Goal: Task Accomplishment & Management: Manage account settings

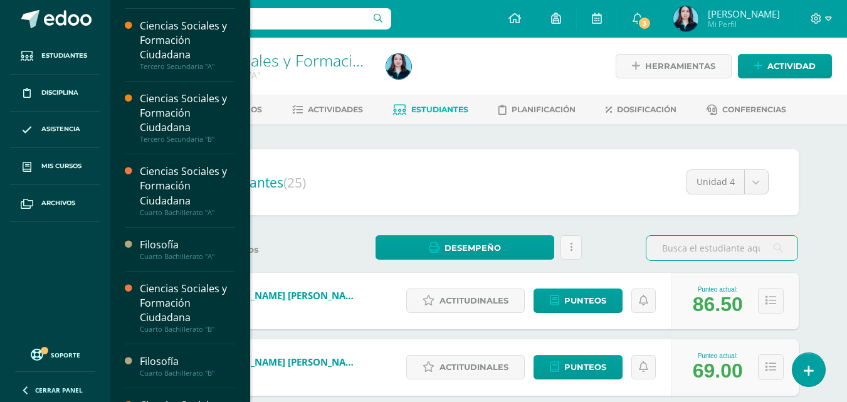
scroll to position [139, 0]
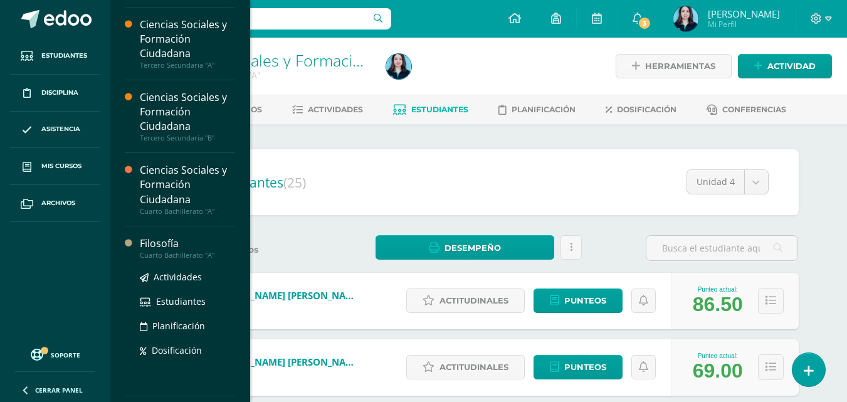
click at [161, 251] on div "Cuarto Bachillerato "A"" at bounding box center [187, 255] width 95 height 9
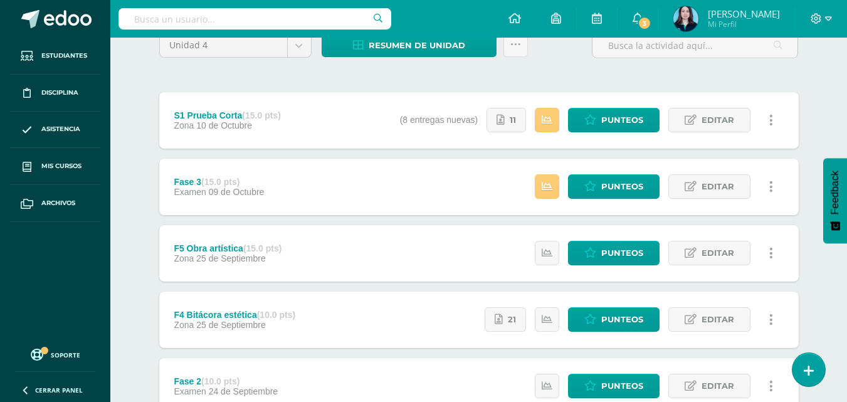
scroll to position [118, 0]
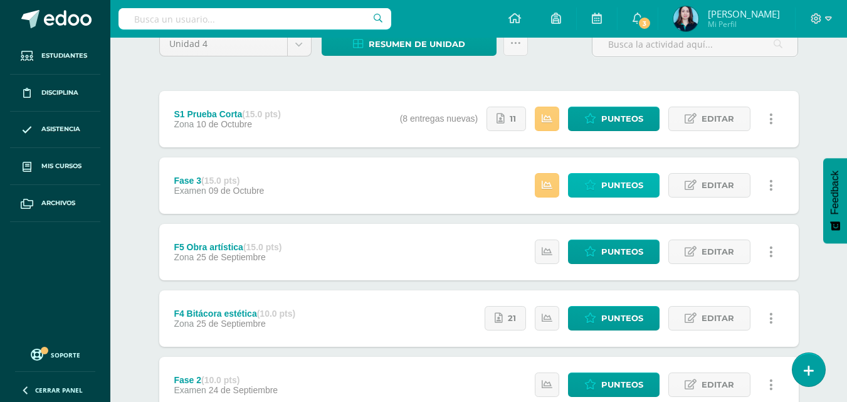
click at [624, 181] on span "Punteos" at bounding box center [623, 185] width 42 height 23
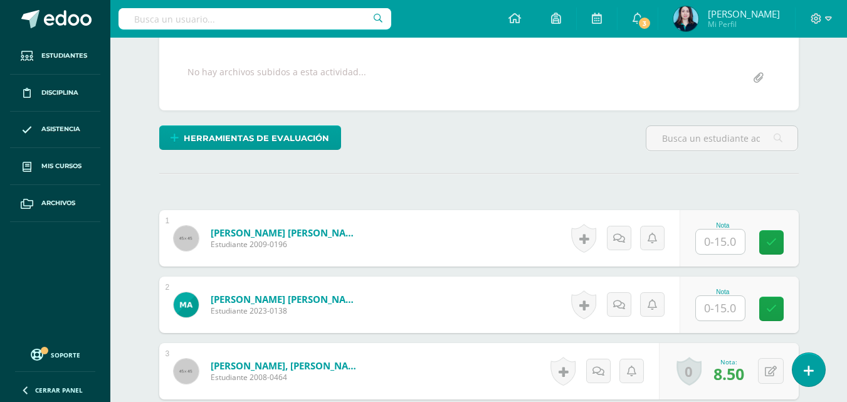
scroll to position [230, 0]
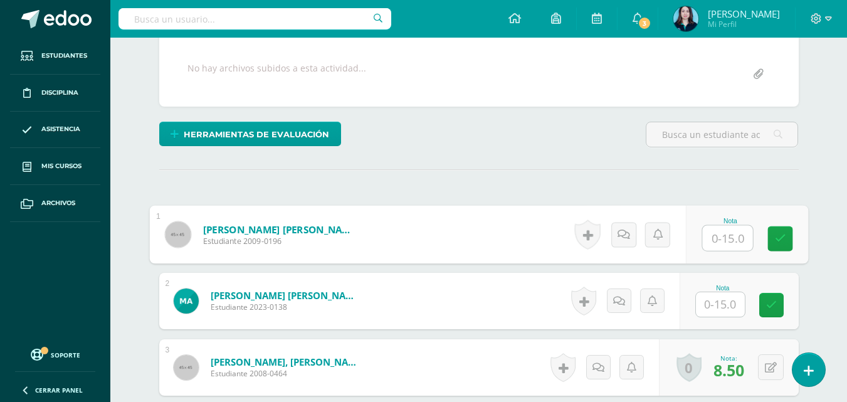
click at [730, 233] on input "text" at bounding box center [728, 238] width 50 height 25
type input "15"
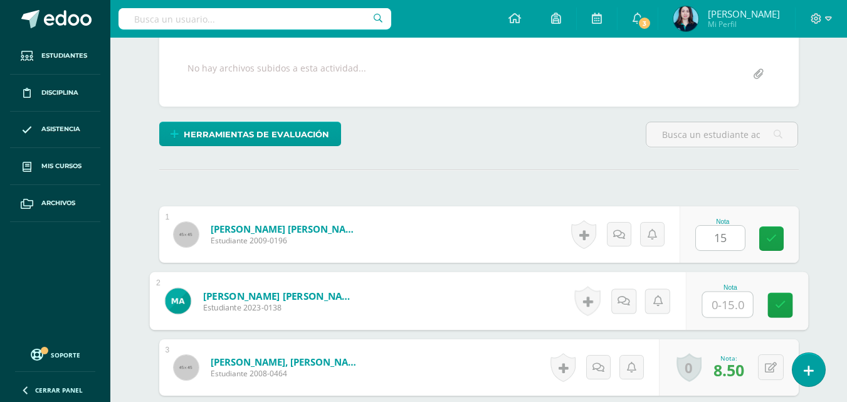
click at [719, 308] on input "text" at bounding box center [728, 304] width 50 height 25
type input "15"
click at [792, 305] on link at bounding box center [780, 305] width 25 height 25
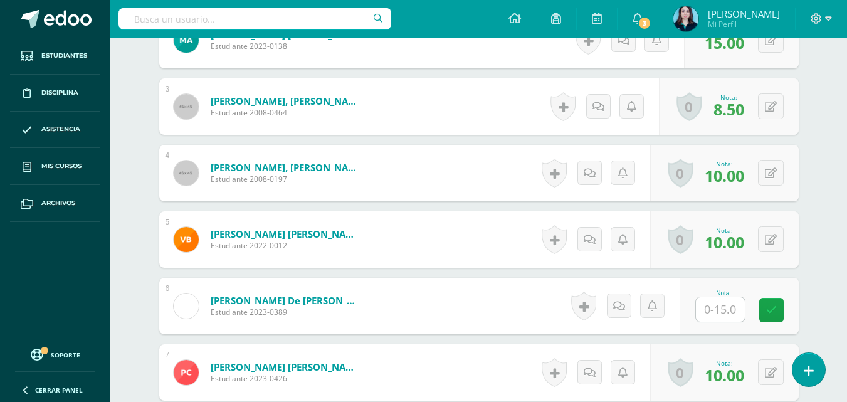
scroll to position [480, 0]
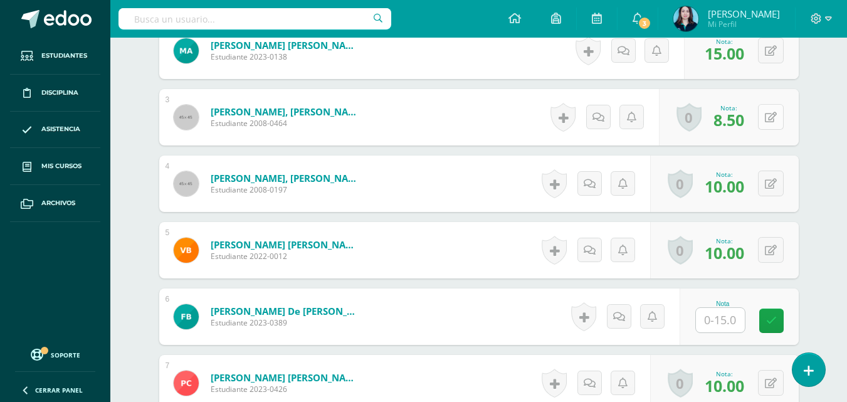
click at [773, 113] on icon at bounding box center [771, 117] width 12 height 11
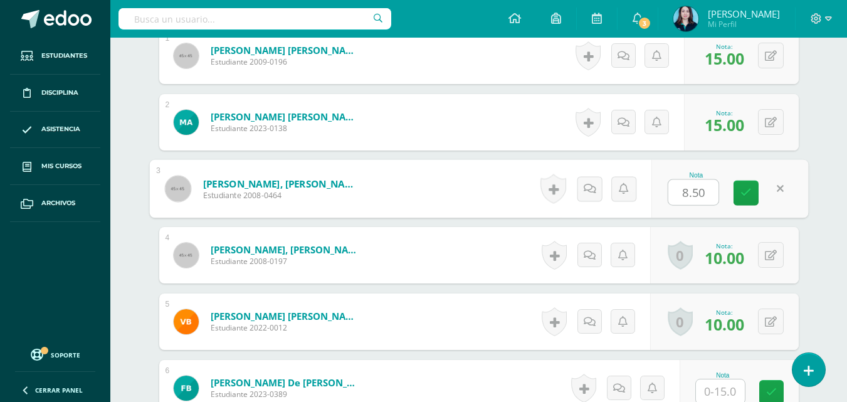
scroll to position [430, 0]
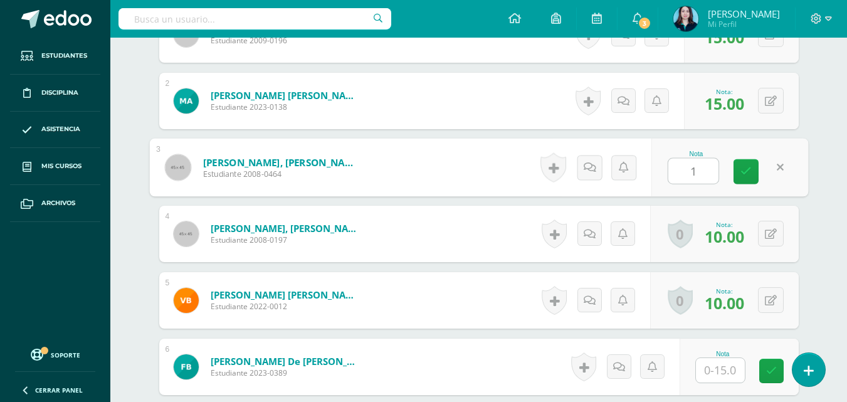
type input "15"
click at [746, 168] on icon at bounding box center [746, 171] width 11 height 11
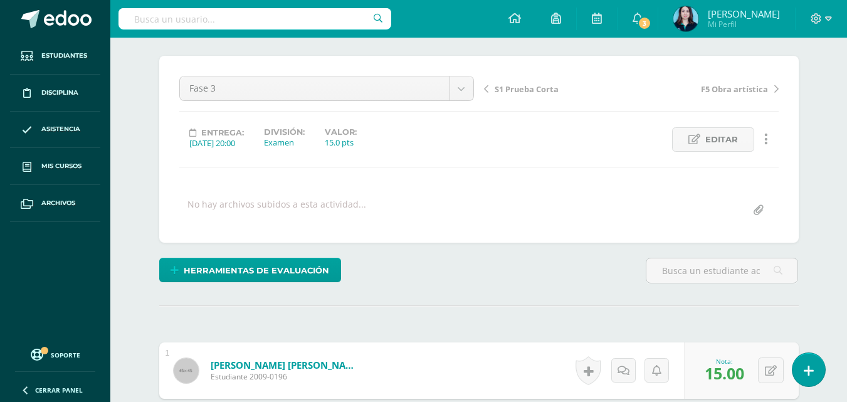
scroll to position [0, 0]
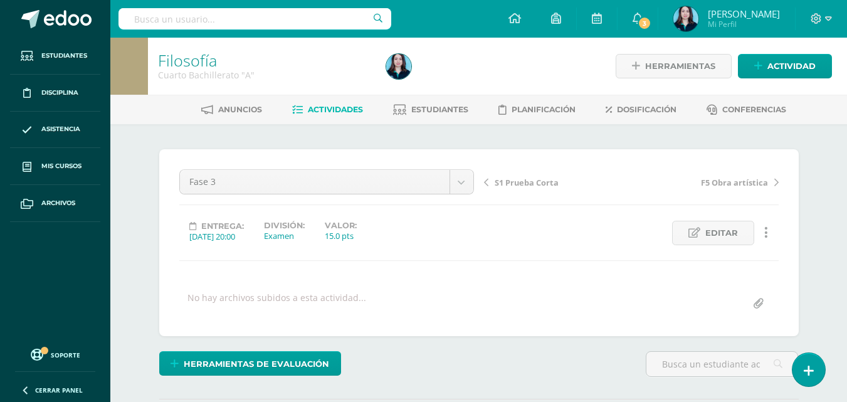
click at [302, 114] on link "Actividades" at bounding box center [327, 110] width 71 height 20
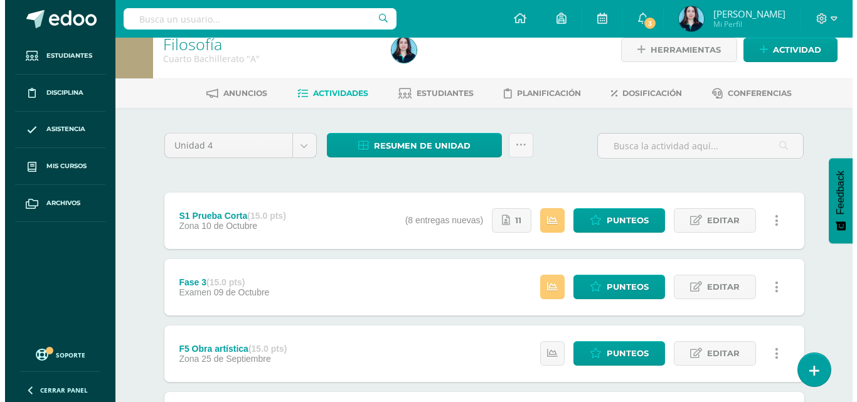
scroll to position [19, 0]
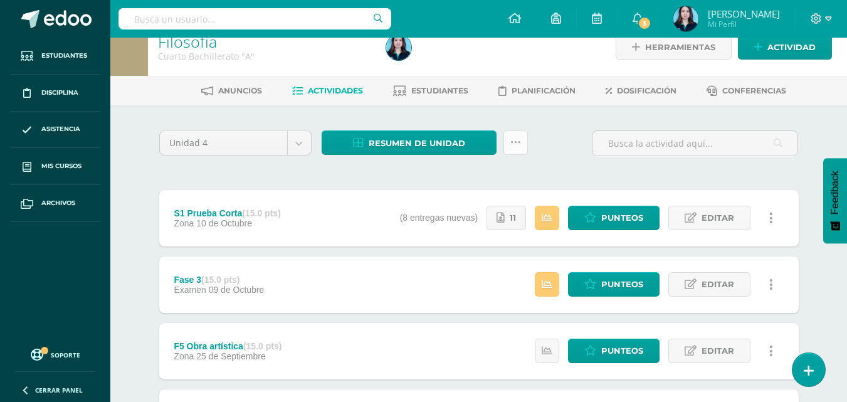
click at [512, 148] on link at bounding box center [516, 142] width 24 height 24
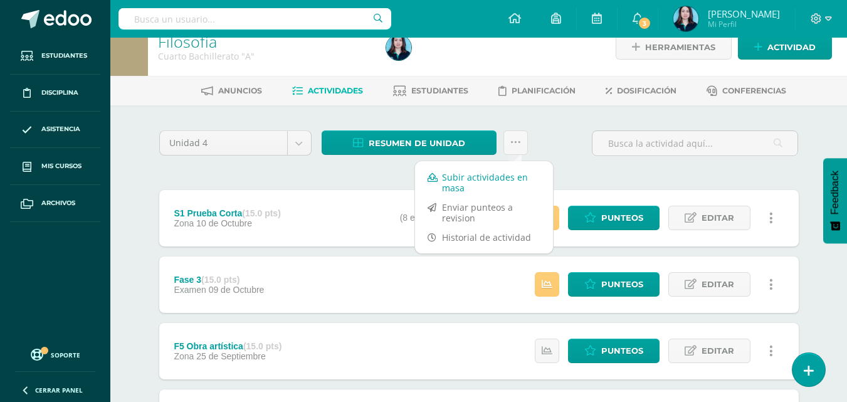
click at [498, 177] on link "Subir actividades en masa" at bounding box center [484, 182] width 138 height 30
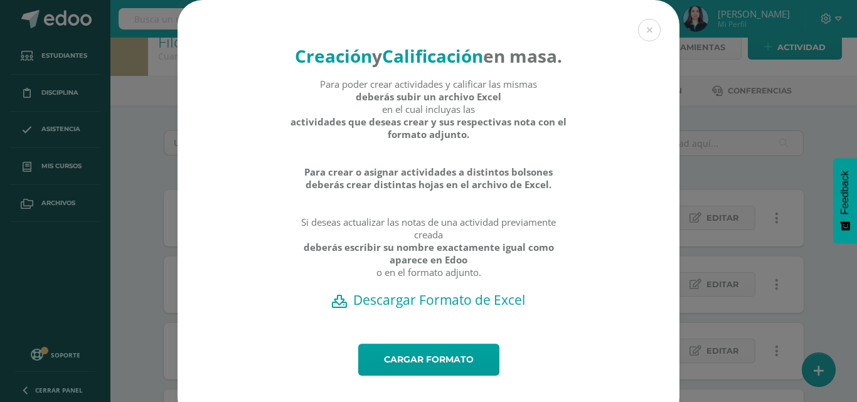
click at [427, 309] on h2 "Descargar Formato de Excel" at bounding box center [428, 300] width 458 height 18
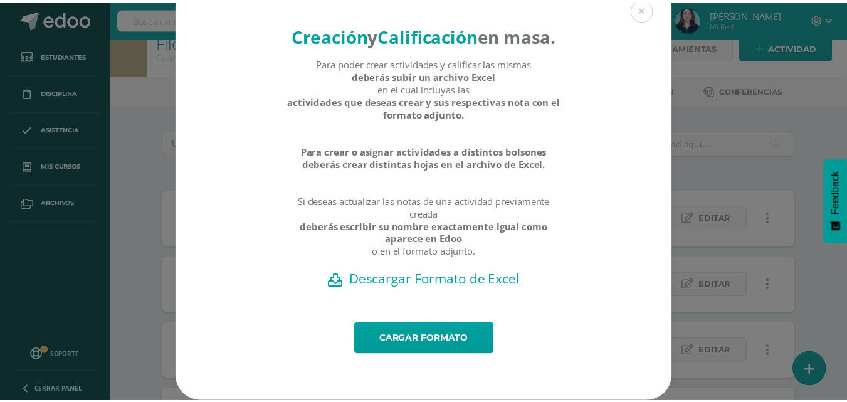
scroll to position [41, 0]
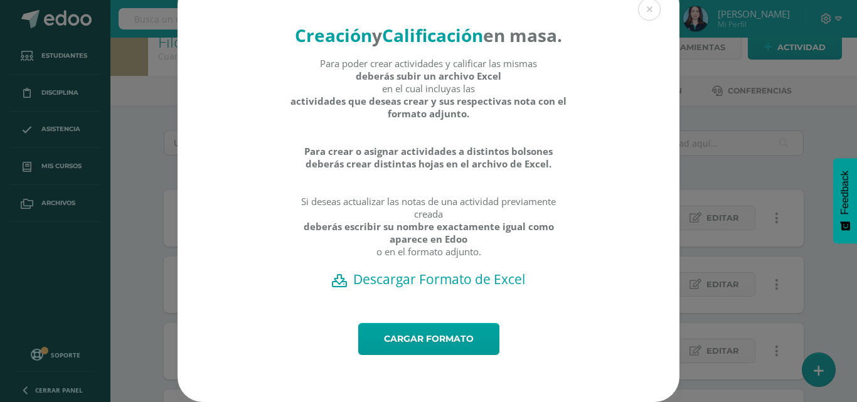
click at [738, 114] on div "Creación y Calificación en masa. Para poder crear actividades y calificar las m…" at bounding box center [428, 190] width 847 height 423
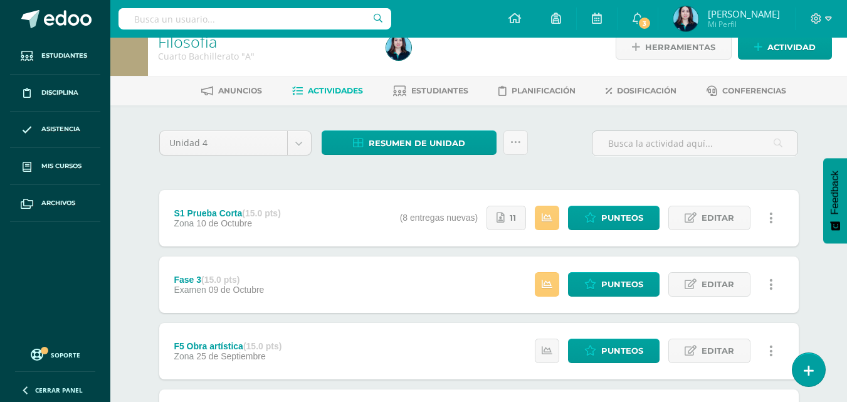
click at [308, 87] on span "Actividades" at bounding box center [335, 90] width 55 height 9
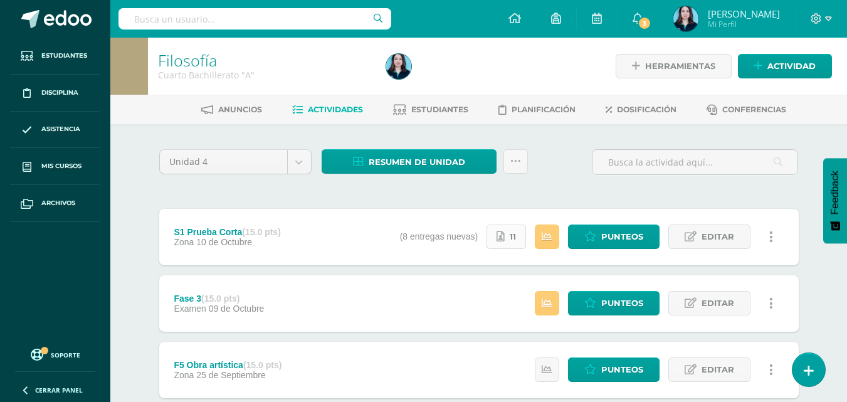
click at [516, 242] on span "11" at bounding box center [513, 236] width 6 height 23
click at [302, 105] on link "Actividades" at bounding box center [327, 110] width 71 height 20
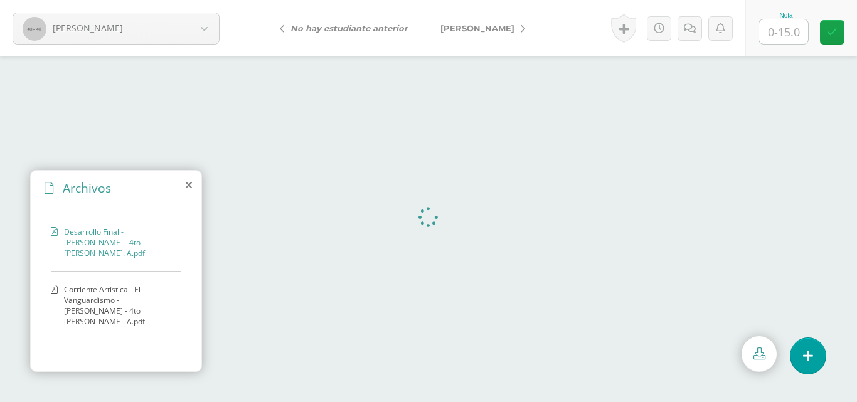
click at [103, 288] on span "Corriente Artística - El Vanguardismo - [PERSON_NAME] - 4to [PERSON_NAME]. A.pdf" at bounding box center [119, 305] width 111 height 43
click at [189, 184] on icon at bounding box center [189, 185] width 6 height 10
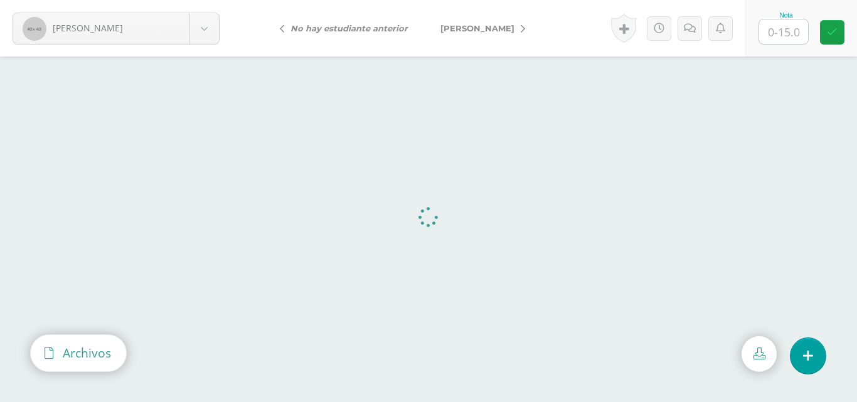
click at [61, 347] on div "Archivos" at bounding box center [78, 353] width 95 height 36
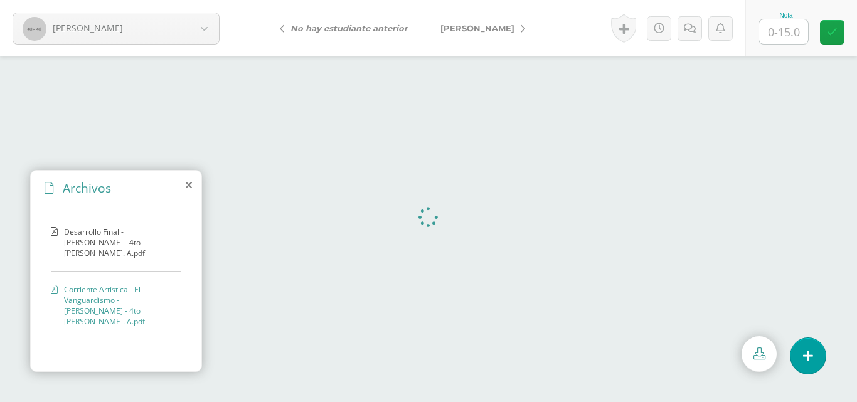
click at [84, 291] on span "Corriente Artística - El Vanguardismo - [PERSON_NAME] - 4to [PERSON_NAME]. A.pdf" at bounding box center [119, 305] width 111 height 43
click at [87, 285] on span "Corriente Artística - El Vanguardismo - [PERSON_NAME] - 4to [PERSON_NAME]. A.pdf" at bounding box center [119, 305] width 111 height 43
click at [106, 241] on span "Desarrollo Final - [PERSON_NAME] - 4to [PERSON_NAME]. A.pdf" at bounding box center [119, 242] width 111 height 32
click at [778, 26] on input "text" at bounding box center [783, 31] width 49 height 24
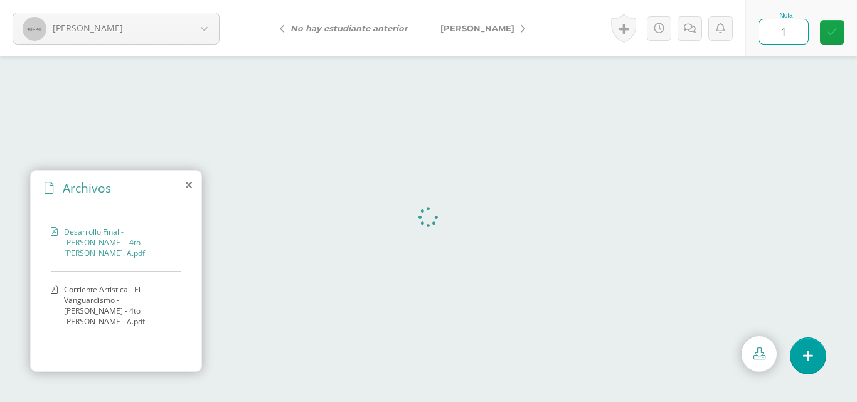
type input "14"
click at [830, 34] on icon at bounding box center [832, 32] width 11 height 11
click at [513, 23] on link "[PERSON_NAME]" at bounding box center [479, 28] width 111 height 30
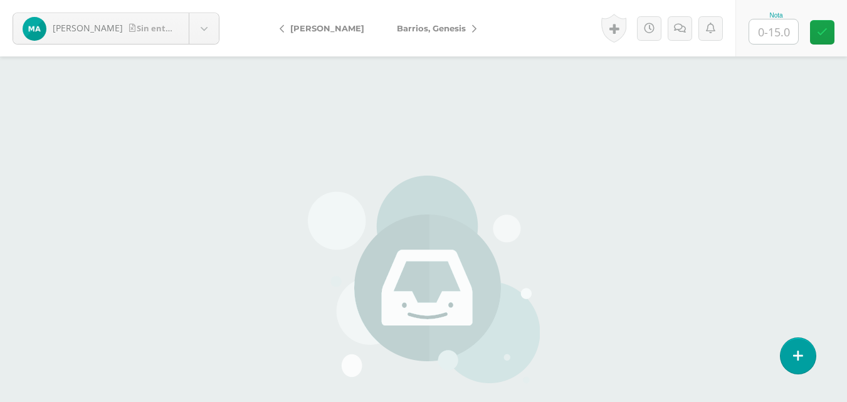
click at [476, 29] on icon at bounding box center [474, 28] width 4 height 9
click at [470, 23] on link "[PERSON_NAME]" at bounding box center [436, 28] width 111 height 30
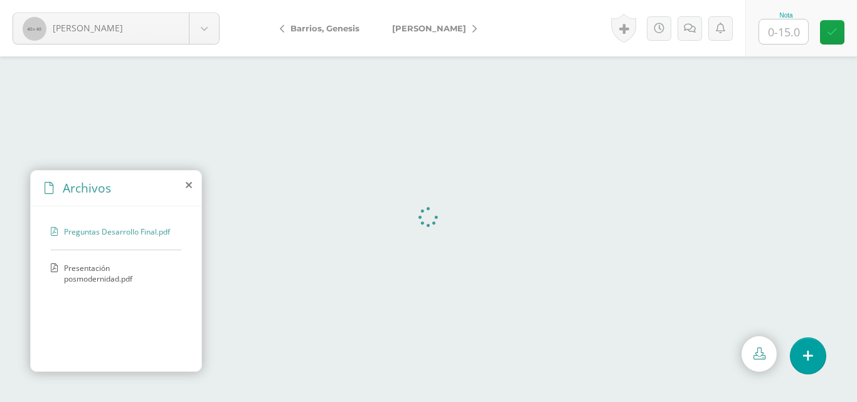
click at [88, 267] on span "Presentación posmodernidad.pdf" at bounding box center [119, 273] width 111 height 21
click at [106, 235] on span "Preguntas Desarrollo Final.pdf" at bounding box center [117, 231] width 106 height 11
click at [776, 27] on input "text" at bounding box center [783, 31] width 49 height 24
type input "15"
click at [826, 34] on link at bounding box center [832, 32] width 24 height 24
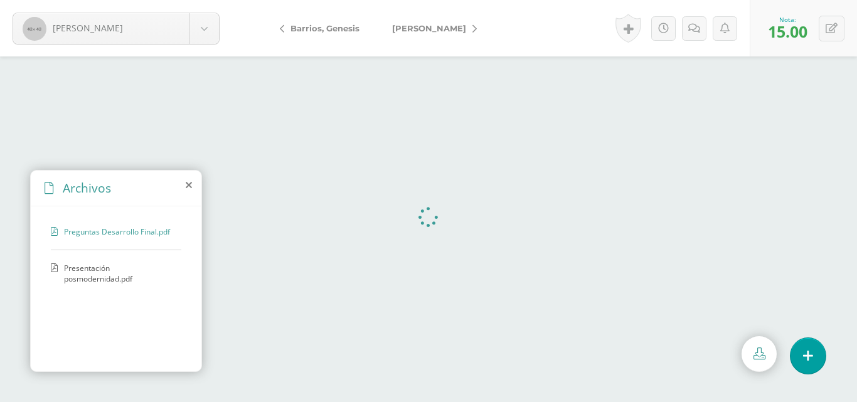
click at [472, 29] on icon at bounding box center [474, 28] width 4 height 9
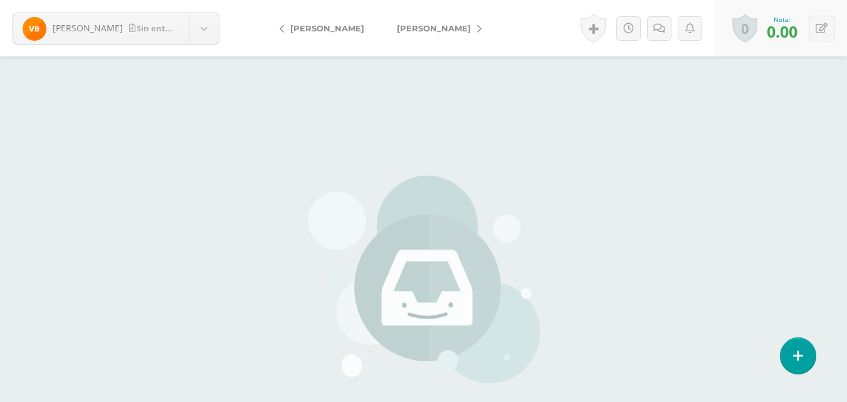
click at [479, 26] on link "[PERSON_NAME]" at bounding box center [436, 28] width 111 height 30
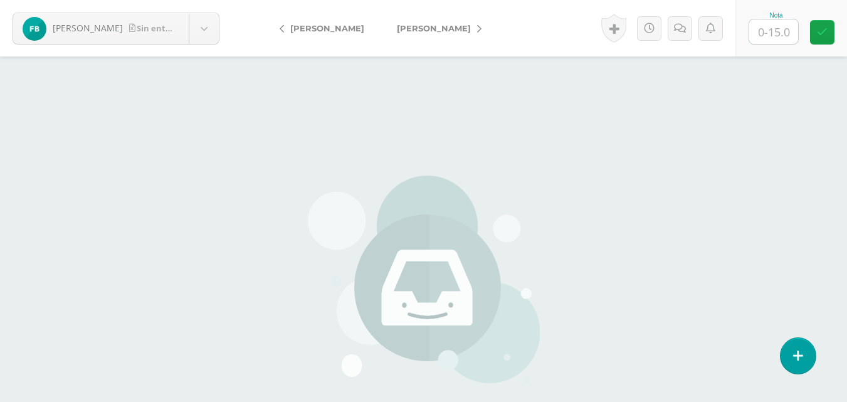
click at [281, 21] on link "[PERSON_NAME]" at bounding box center [325, 28] width 111 height 30
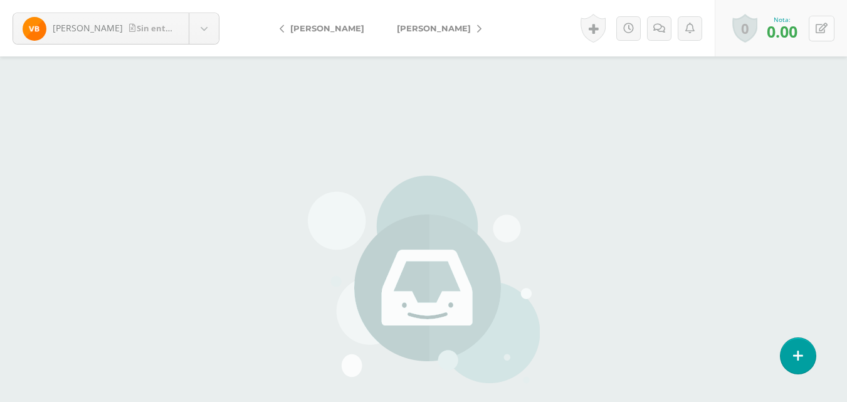
click at [815, 31] on button at bounding box center [822, 29] width 26 height 26
type input "14"
click at [790, 36] on icon at bounding box center [792, 32] width 11 height 11
click at [471, 26] on link "[PERSON_NAME]" at bounding box center [436, 28] width 111 height 30
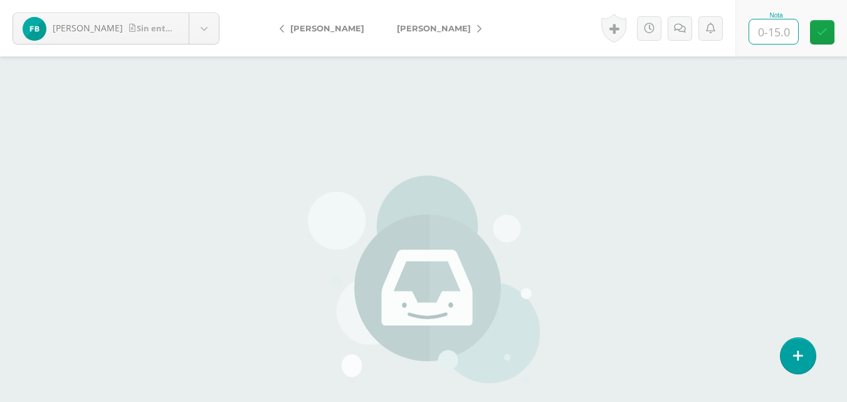
click at [760, 31] on input "text" at bounding box center [774, 31] width 49 height 24
type input "12"
click at [814, 35] on link at bounding box center [822, 32] width 24 height 24
click at [477, 28] on icon at bounding box center [479, 28] width 4 height 9
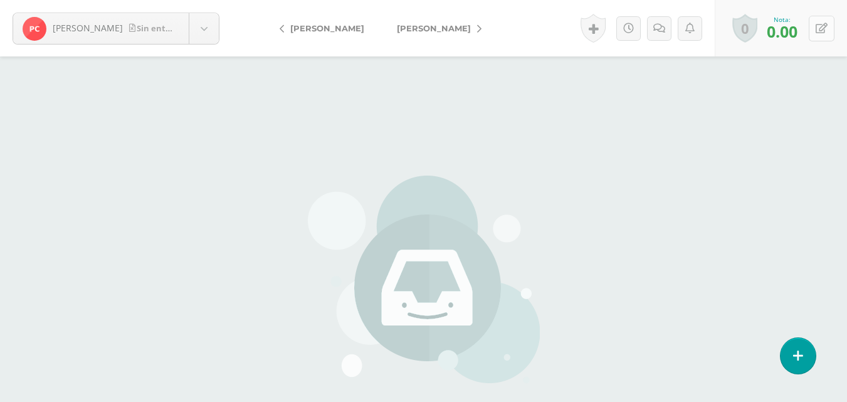
click at [820, 28] on icon at bounding box center [822, 28] width 12 height 11
type input "5"
click at [798, 29] on link at bounding box center [792, 32] width 24 height 24
click at [469, 20] on link "[PERSON_NAME]" at bounding box center [436, 28] width 111 height 30
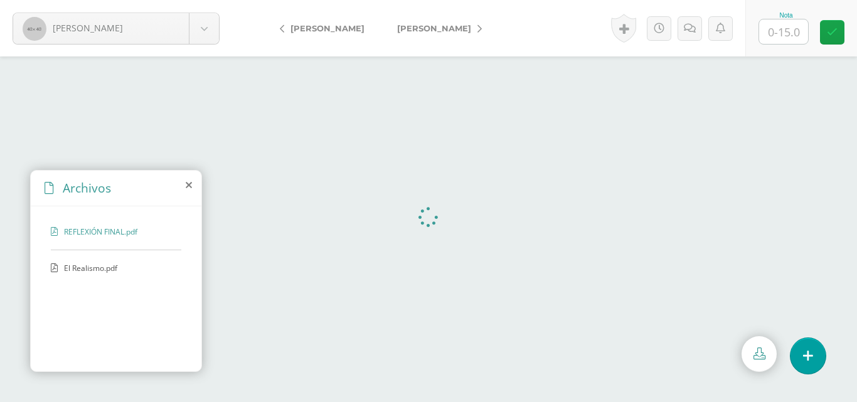
click at [94, 267] on span "El Realismo.pdf" at bounding box center [115, 268] width 103 height 11
click at [785, 26] on input "text" at bounding box center [783, 31] width 49 height 24
type input "14"
click at [830, 27] on icon at bounding box center [832, 32] width 11 height 11
click at [479, 21] on link "[PERSON_NAME]" at bounding box center [436, 28] width 111 height 30
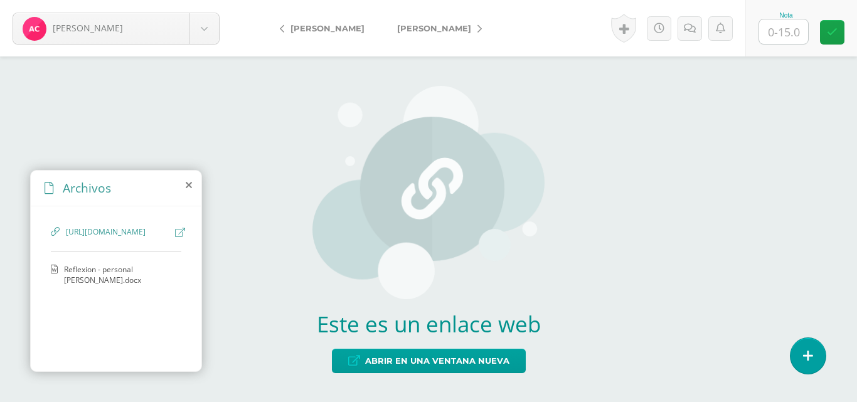
click at [191, 185] on icon at bounding box center [189, 185] width 6 height 10
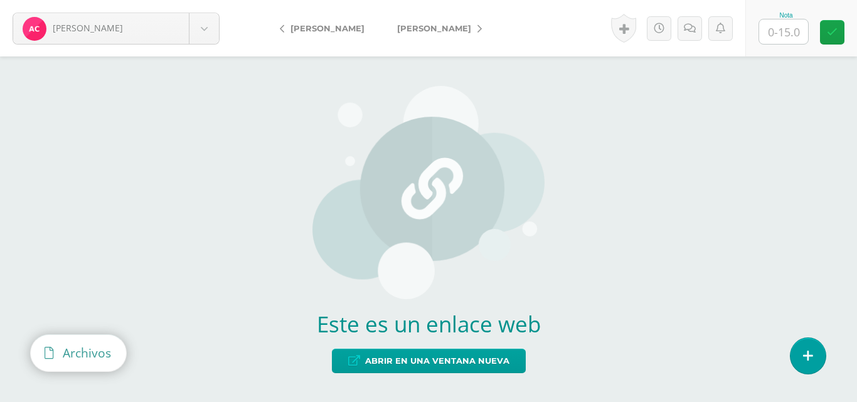
click at [54, 355] on div "Archivos" at bounding box center [78, 353] width 95 height 36
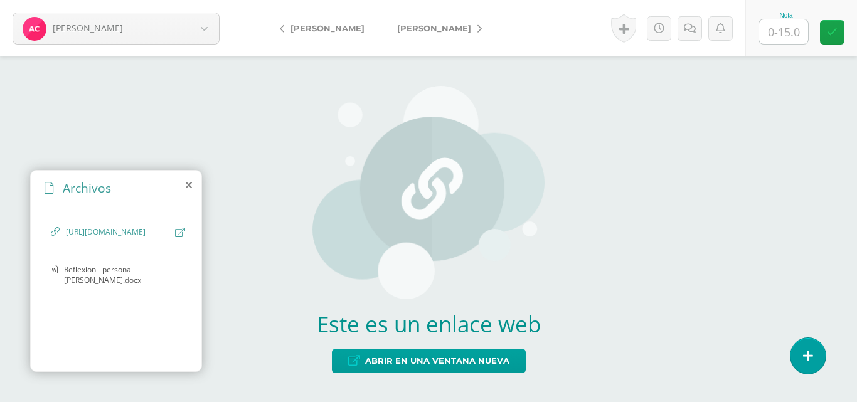
click at [72, 238] on span "https://www.canva.com/design/DAG1cNYTiHE/BkoqYU1NFVHsMD1q4T3D3A/edit?utm_conten…" at bounding box center [117, 232] width 103 height 12
click at [175, 232] on icon at bounding box center [180, 232] width 10 height 9
click at [93, 285] on span "Reflexion - personal Ashly Contreras.docx" at bounding box center [119, 274] width 111 height 21
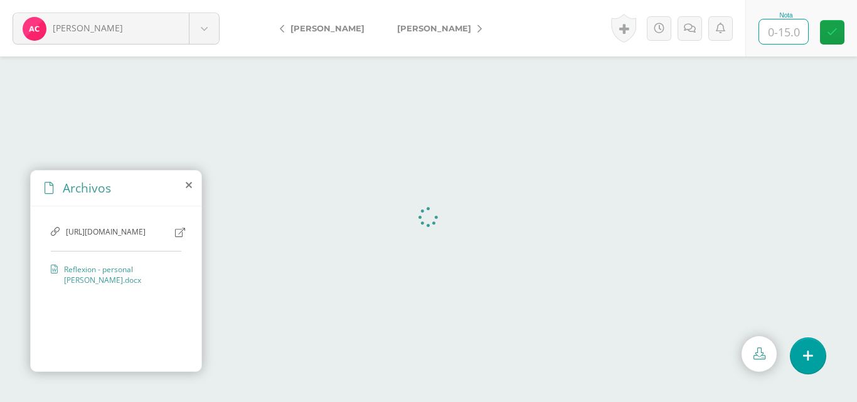
click at [780, 32] on input "text" at bounding box center [783, 31] width 49 height 24
type input "15"
click at [826, 38] on link at bounding box center [832, 32] width 24 height 24
click at [477, 28] on icon at bounding box center [479, 28] width 4 height 9
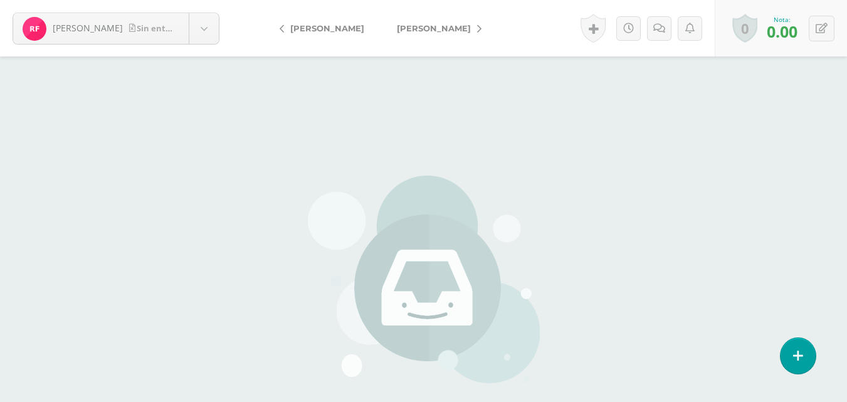
click at [466, 22] on link "[PERSON_NAME]" at bounding box center [436, 28] width 111 height 30
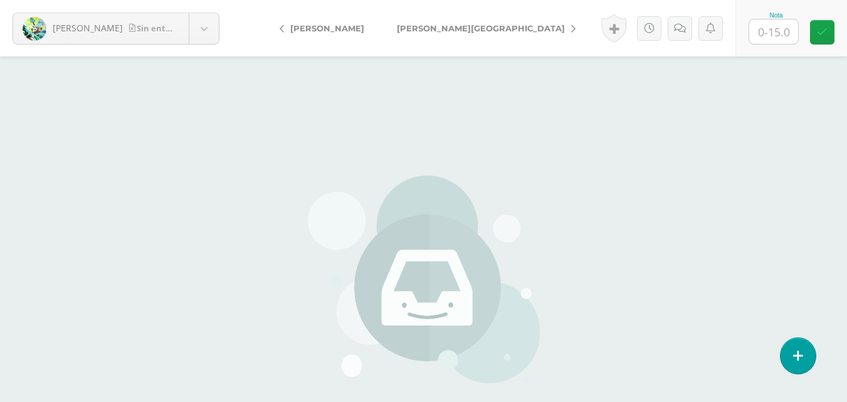
click at [768, 28] on input "text" at bounding box center [774, 31] width 49 height 24
type input "5"
click at [814, 30] on link at bounding box center [822, 32] width 24 height 24
click at [571, 26] on icon at bounding box center [573, 28] width 4 height 9
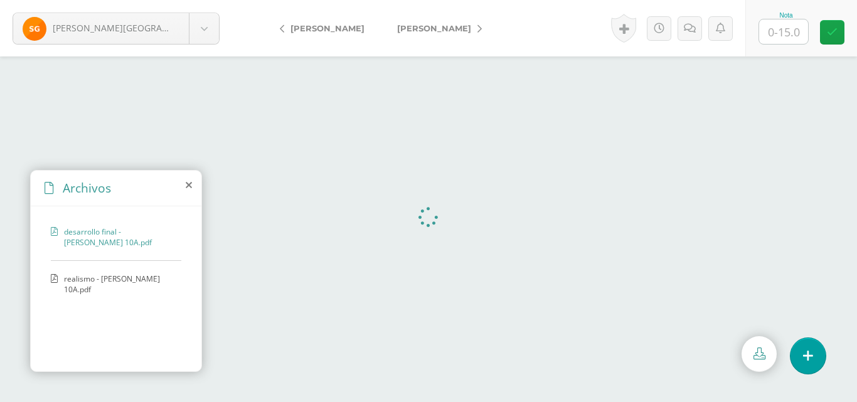
click at [784, 25] on input "text" at bounding box center [783, 31] width 49 height 24
type input "15"
click at [829, 33] on icon at bounding box center [832, 32] width 11 height 11
click at [470, 24] on link "[PERSON_NAME]" at bounding box center [436, 28] width 111 height 30
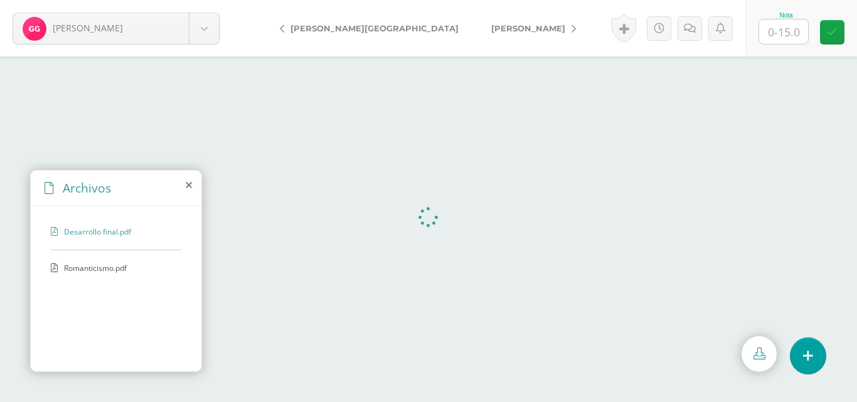
click at [785, 33] on input "text" at bounding box center [783, 31] width 49 height 24
type input "12"
click at [819, 31] on div "Nota 12" at bounding box center [801, 28] width 112 height 56
click at [476, 27] on link "[PERSON_NAME]" at bounding box center [530, 28] width 111 height 30
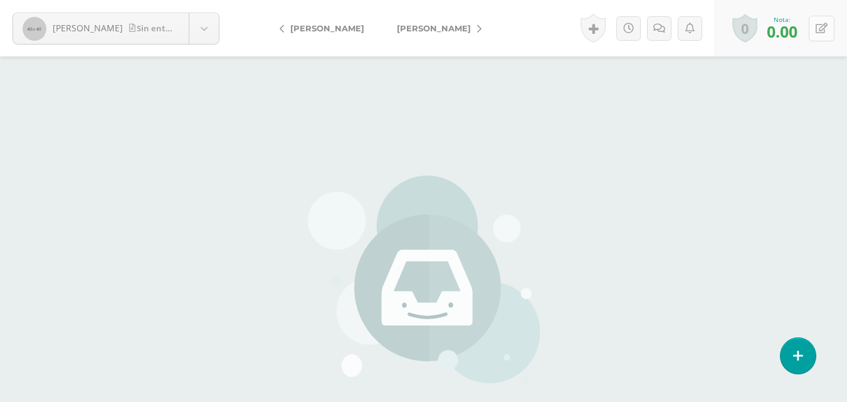
click at [831, 25] on button at bounding box center [822, 29] width 26 height 26
type input "5"
click at [793, 31] on icon at bounding box center [792, 32] width 11 height 11
click at [482, 25] on icon at bounding box center [479, 28] width 4 height 9
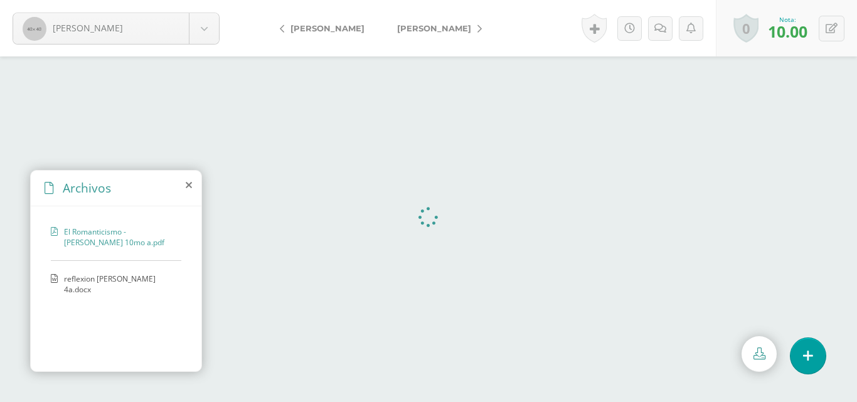
click at [481, 24] on icon at bounding box center [479, 28] width 4 height 9
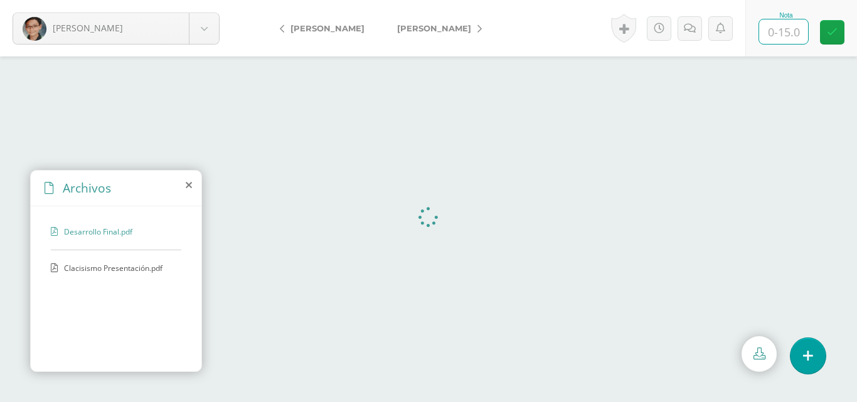
click at [780, 26] on input "text" at bounding box center [783, 31] width 49 height 24
type input "15"
click at [821, 33] on link at bounding box center [832, 32] width 24 height 24
click at [482, 22] on link "[PERSON_NAME]" at bounding box center [436, 28] width 111 height 30
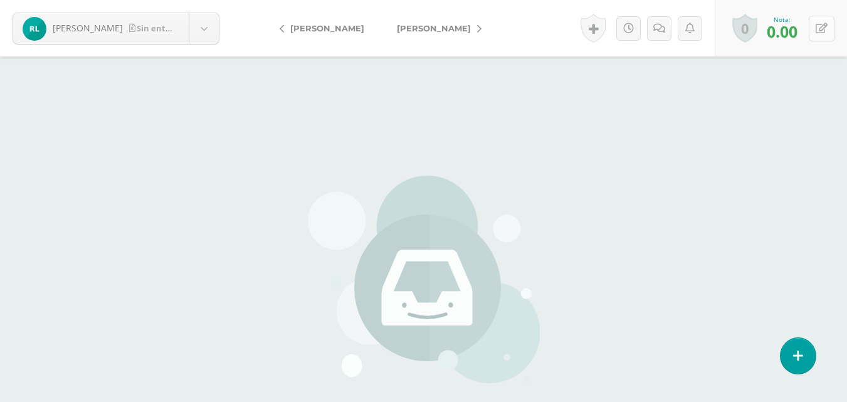
click at [823, 29] on icon at bounding box center [822, 28] width 12 height 11
type input "5"
click at [791, 33] on icon at bounding box center [792, 32] width 11 height 11
click at [467, 24] on link "[PERSON_NAME]" at bounding box center [436, 28] width 111 height 30
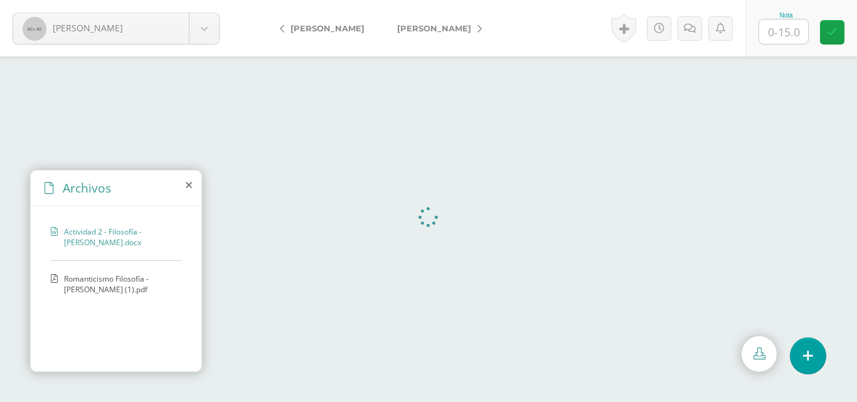
click at [80, 240] on span "Actividad 2 - Filosofía - Sahra López.docx" at bounding box center [119, 236] width 111 height 21
click at [157, 237] on span "Actividad 2 - Filosofía - Sahra López.docx" at bounding box center [119, 236] width 111 height 21
click at [119, 283] on span "Romanticismo Filosofía - Sahra López (1).pdf" at bounding box center [119, 283] width 111 height 21
click at [768, 28] on input "text" at bounding box center [783, 31] width 49 height 24
type input "15"
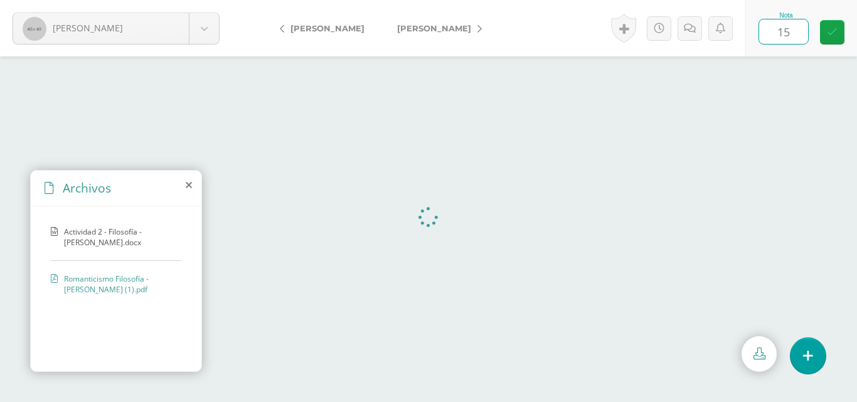
click at [817, 27] on div "Nota 15" at bounding box center [801, 28] width 112 height 56
click at [447, 23] on link "[PERSON_NAME]" at bounding box center [436, 28] width 111 height 30
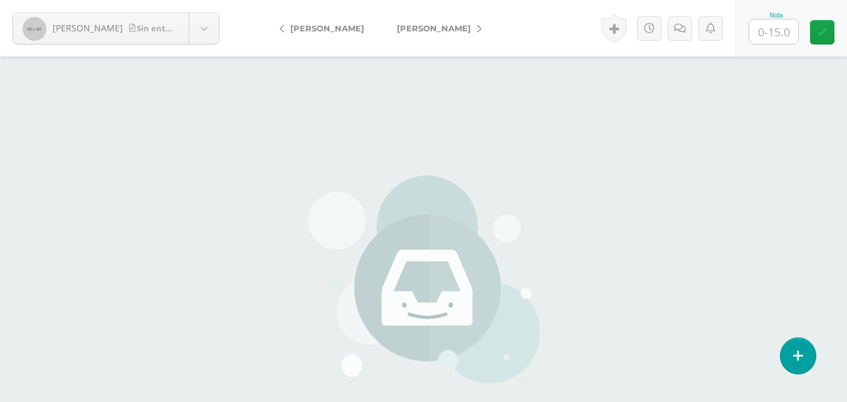
click at [762, 27] on input "text" at bounding box center [774, 31] width 49 height 24
type input "14"
click at [822, 36] on icon at bounding box center [822, 32] width 11 height 11
click at [452, 19] on link "[PERSON_NAME]" at bounding box center [436, 28] width 111 height 30
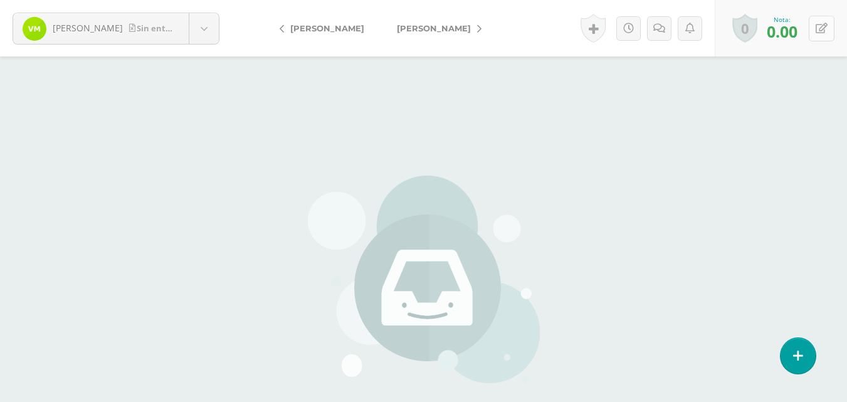
click at [823, 31] on icon at bounding box center [822, 28] width 12 height 11
type input "5"
click at [795, 31] on icon at bounding box center [792, 32] width 11 height 11
click at [435, 26] on link "[PERSON_NAME]" at bounding box center [436, 28] width 111 height 30
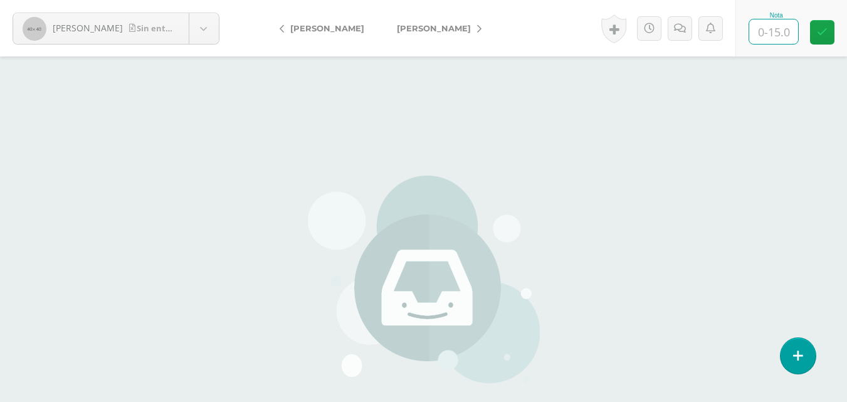
click at [783, 36] on input "text" at bounding box center [774, 31] width 49 height 24
type input "14"
click at [820, 36] on icon at bounding box center [822, 32] width 11 height 11
click at [462, 28] on link "[PERSON_NAME]" at bounding box center [436, 28] width 111 height 30
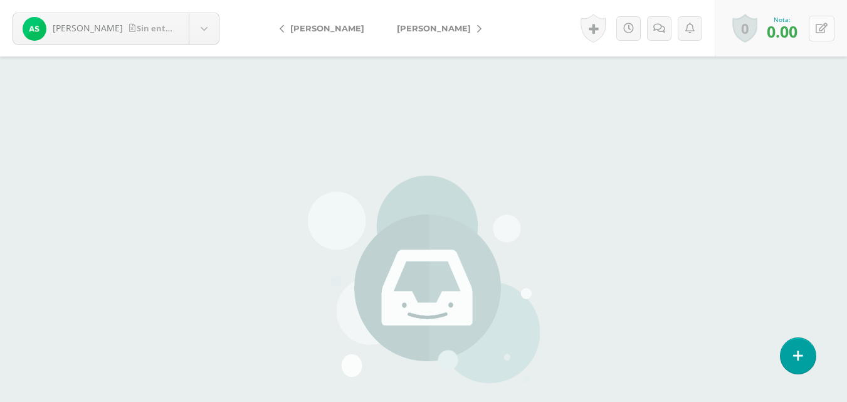
click at [830, 29] on button at bounding box center [822, 29] width 26 height 26
type input "12"
click at [790, 34] on icon at bounding box center [792, 32] width 11 height 11
click at [477, 30] on icon at bounding box center [479, 28] width 4 height 9
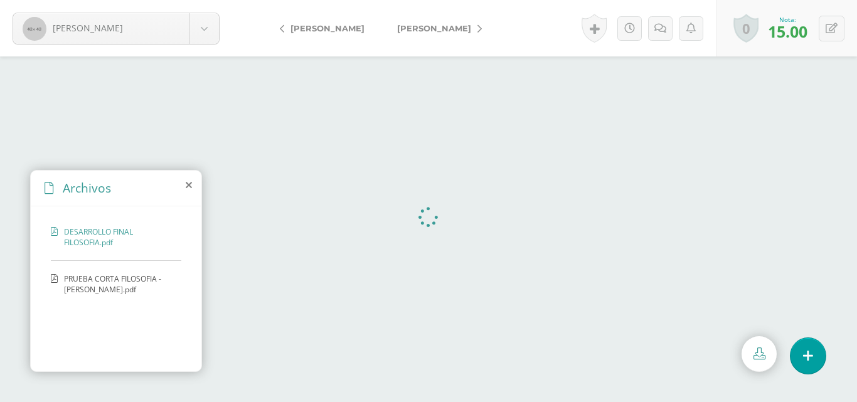
click at [459, 24] on link "[PERSON_NAME]" at bounding box center [436, 28] width 111 height 30
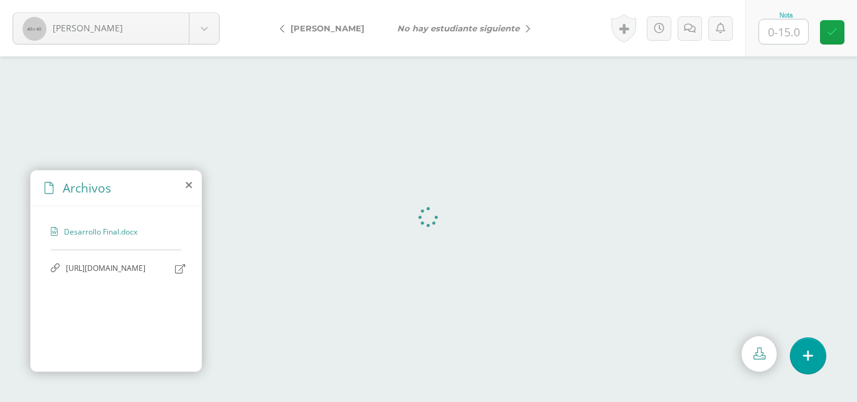
click at [785, 40] on input "text" at bounding box center [783, 31] width 49 height 24
type input "15"
click at [818, 33] on div "Nota 15" at bounding box center [801, 28] width 112 height 56
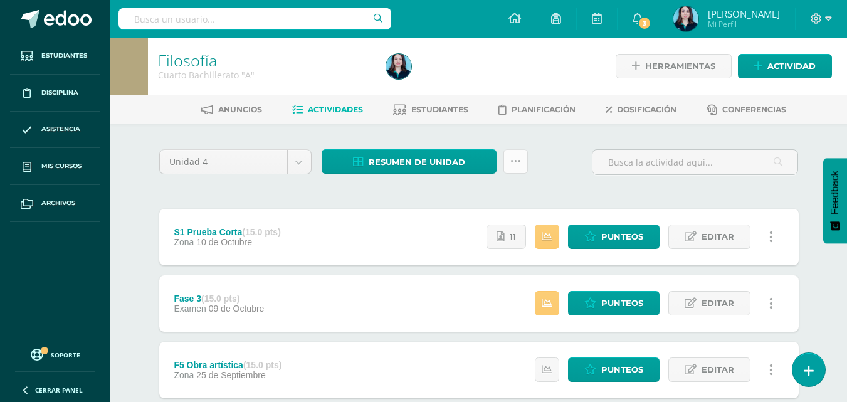
click at [512, 164] on icon at bounding box center [516, 161] width 11 height 11
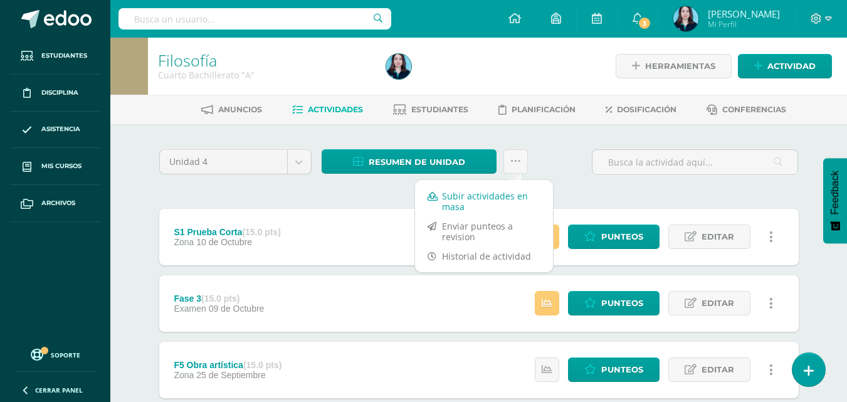
click at [497, 196] on link "Subir actividades en masa" at bounding box center [484, 201] width 138 height 30
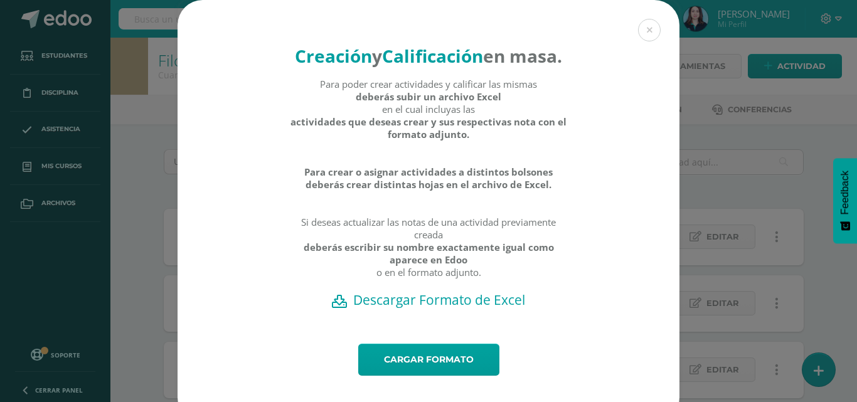
click at [405, 309] on h2 "Descargar Formato de Excel" at bounding box center [428, 300] width 458 height 18
click at [430, 376] on link "Cargar formato" at bounding box center [428, 360] width 141 height 32
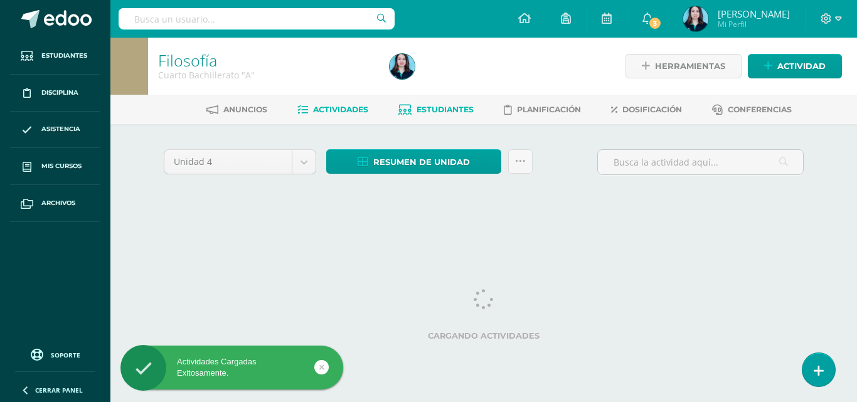
click at [417, 109] on span "Estudiantes" at bounding box center [445, 109] width 57 height 9
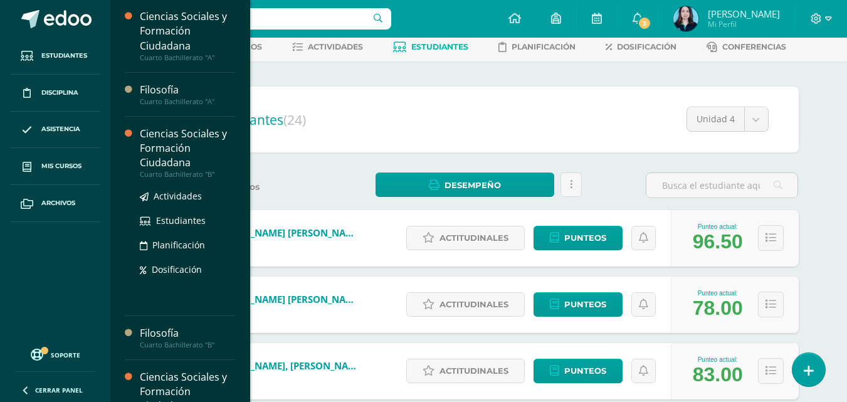
scroll to position [270, 0]
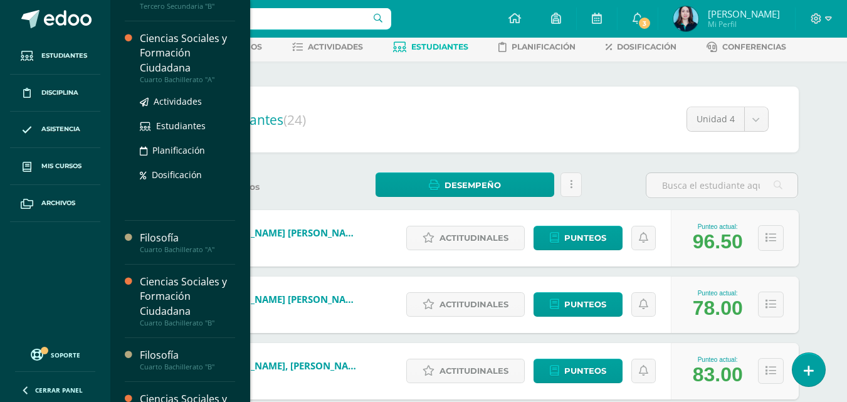
click at [193, 59] on div "Ciencias Sociales y Formación Ciudadana" at bounding box center [187, 52] width 95 height 43
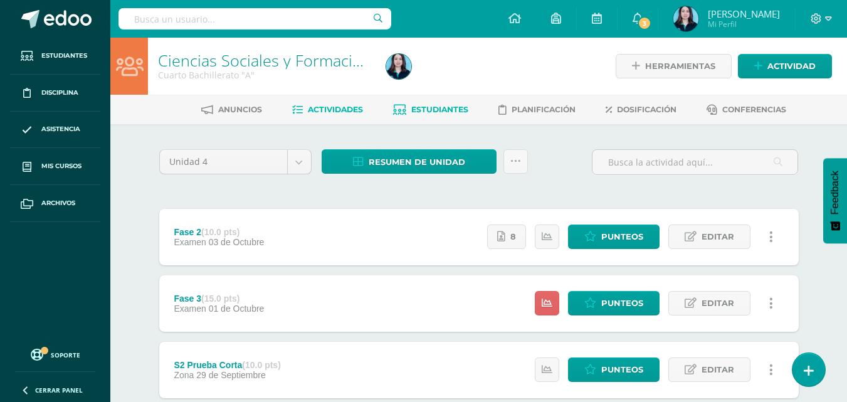
click at [444, 109] on span "Estudiantes" at bounding box center [439, 109] width 57 height 9
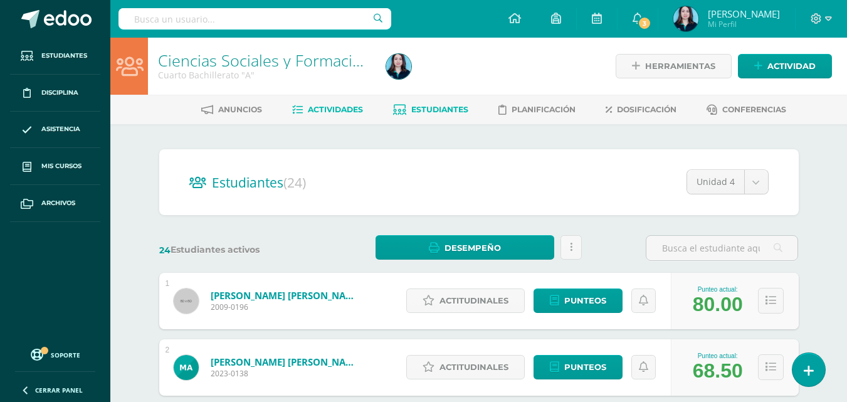
click at [346, 102] on link "Actividades" at bounding box center [327, 110] width 71 height 20
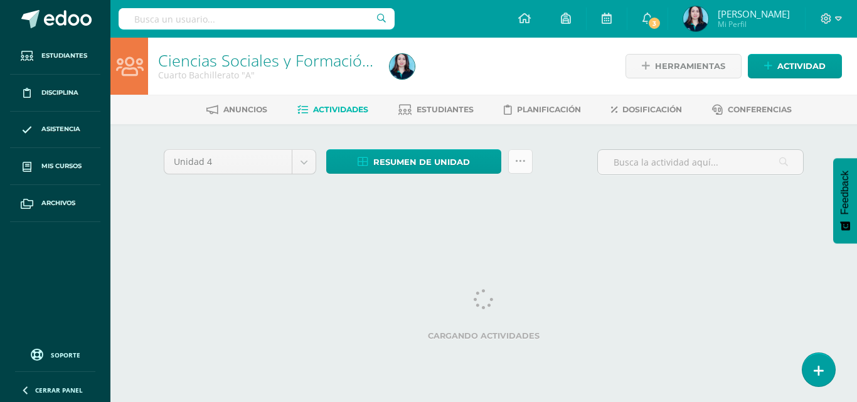
click at [524, 165] on icon at bounding box center [520, 161] width 11 height 11
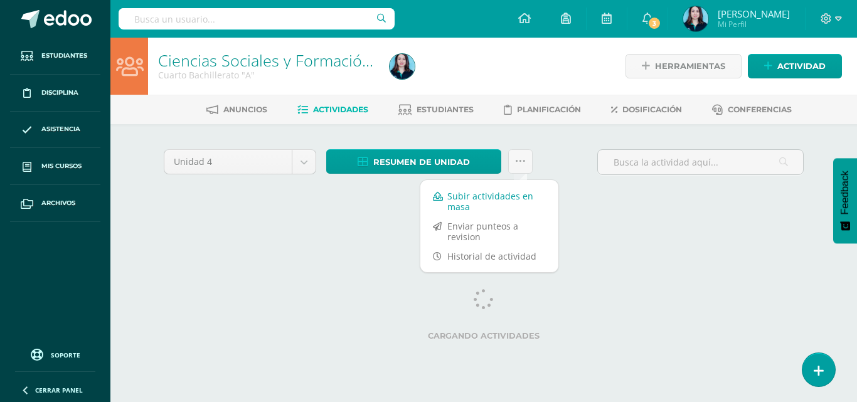
click at [501, 193] on link "Subir actividades en masa" at bounding box center [489, 201] width 138 height 30
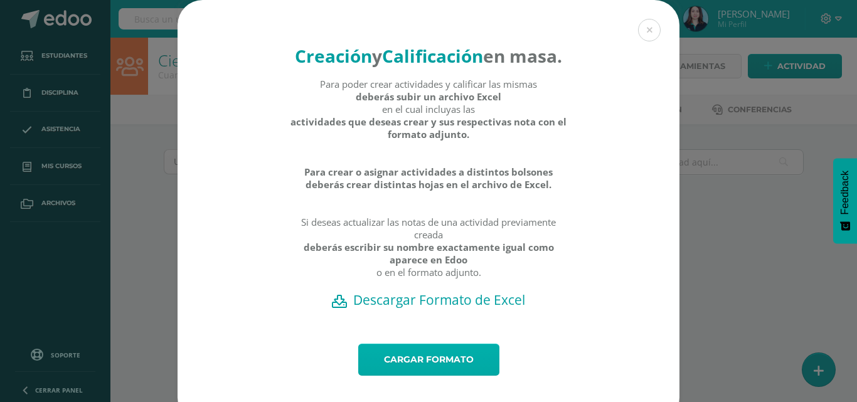
click at [391, 371] on link "Cargar formato" at bounding box center [428, 360] width 141 height 32
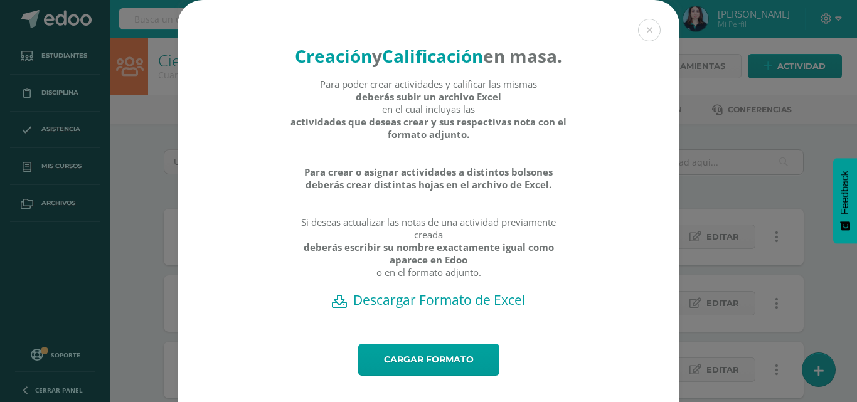
click at [472, 309] on h2 "Descargar Formato de Excel" at bounding box center [428, 300] width 458 height 18
click at [417, 376] on link "Cargar formato" at bounding box center [428, 360] width 141 height 32
click at [659, 33] on div "Creación y Calificación en masa. Para poder crear actividades y calificar las m…" at bounding box center [429, 172] width 502 height 344
click at [644, 38] on button at bounding box center [649, 30] width 23 height 23
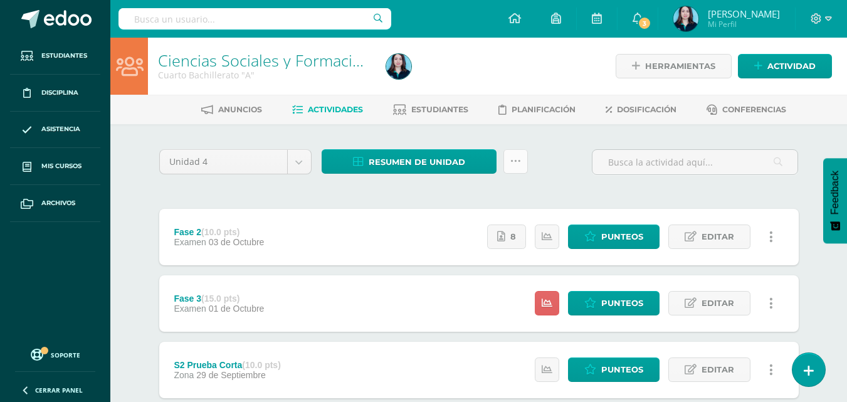
click at [516, 167] on link at bounding box center [516, 161] width 24 height 24
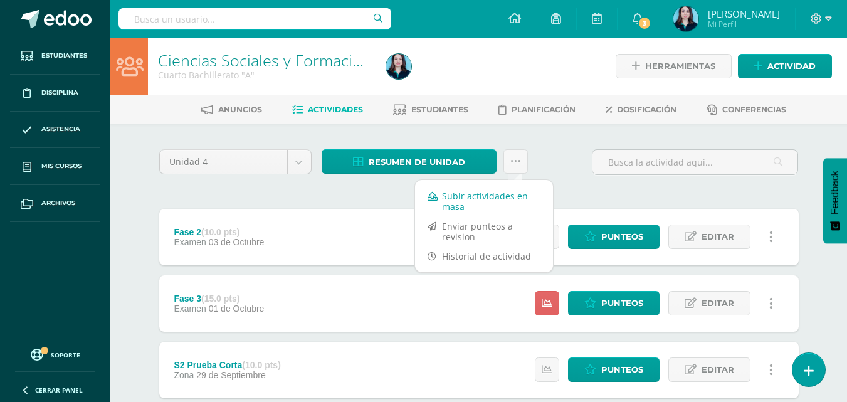
click at [492, 199] on link "Subir actividades en masa" at bounding box center [484, 201] width 138 height 30
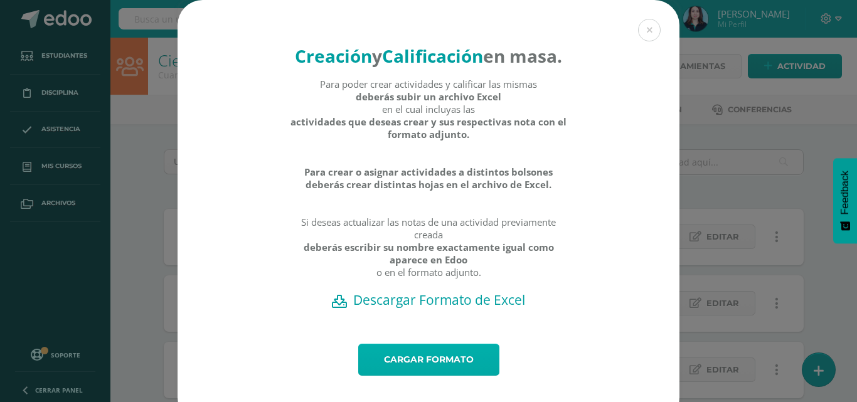
click at [440, 376] on link "Cargar formato" at bounding box center [428, 360] width 141 height 32
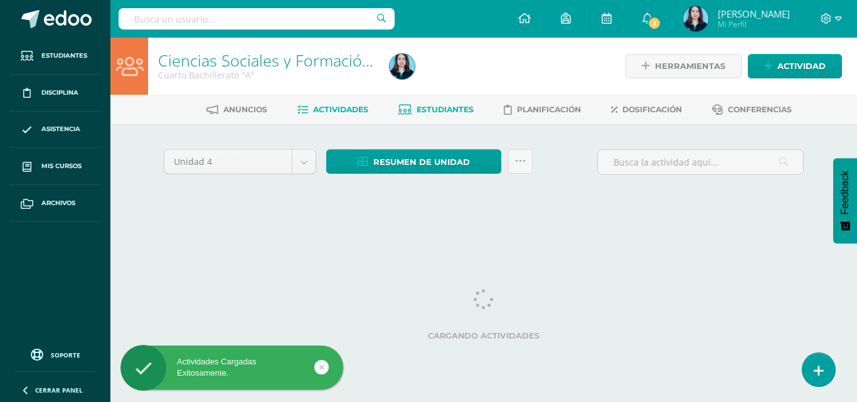
click at [431, 112] on span "Estudiantes" at bounding box center [445, 109] width 57 height 9
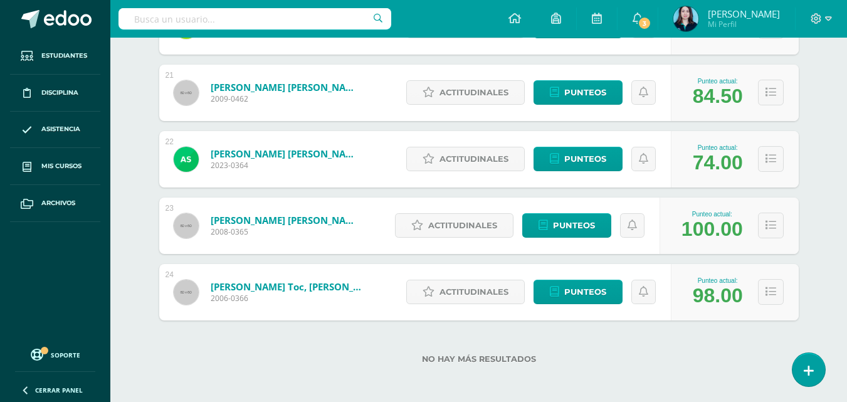
scroll to position [1540, 0]
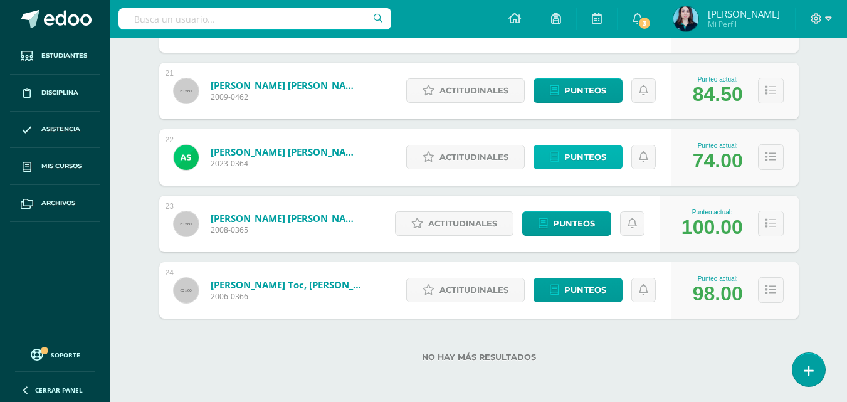
click at [552, 166] on link "Punteos" at bounding box center [578, 157] width 89 height 24
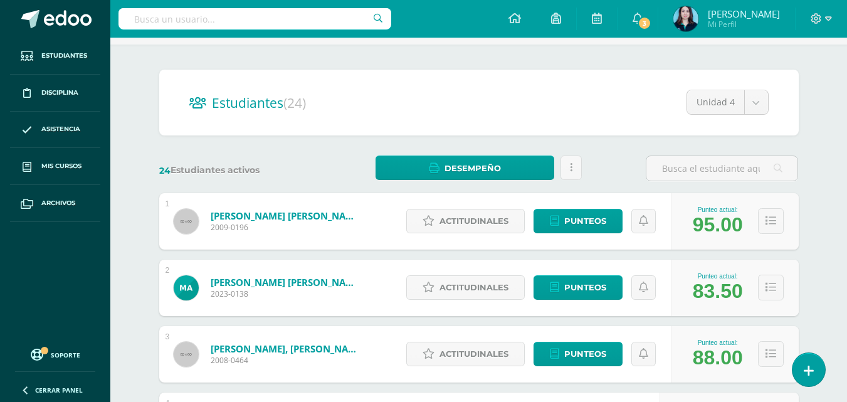
scroll to position [0, 0]
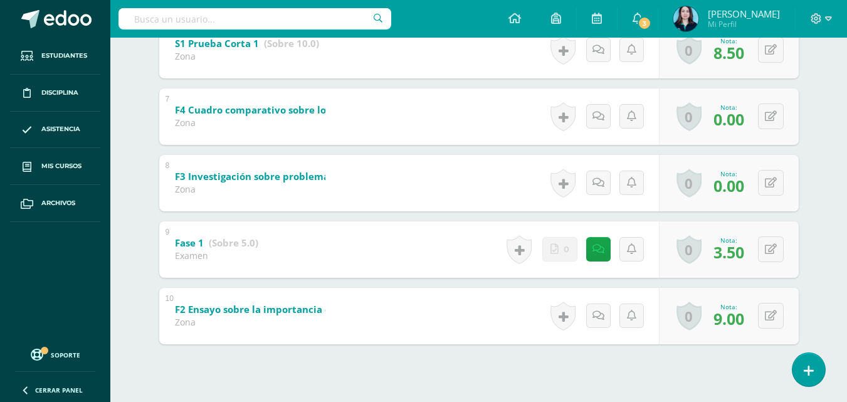
scroll to position [645, 0]
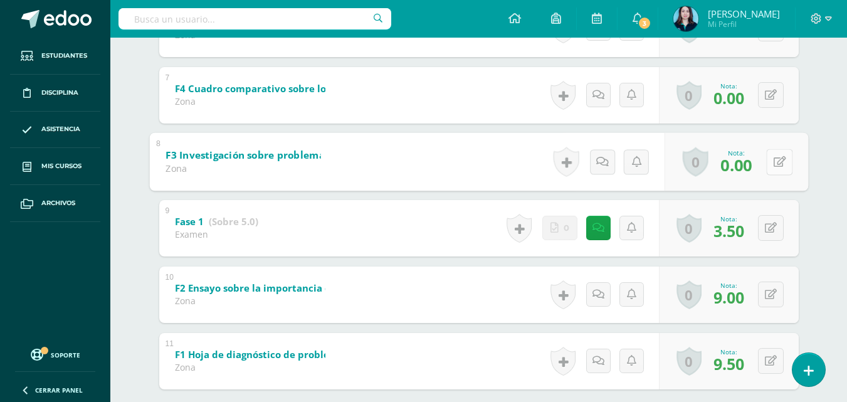
click at [772, 158] on button at bounding box center [780, 162] width 26 height 26
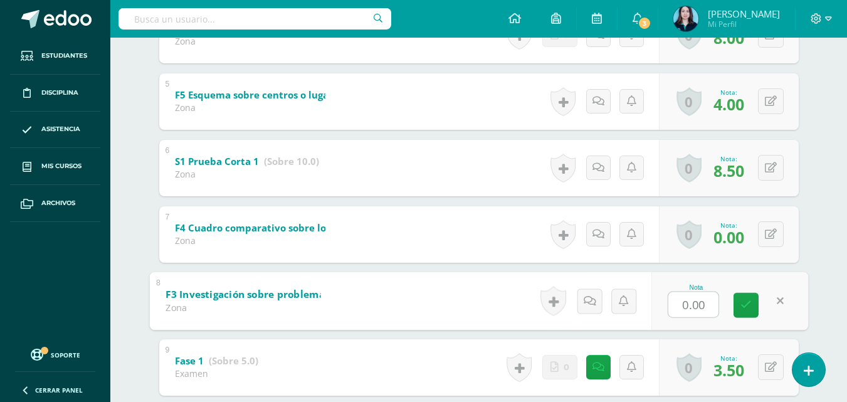
scroll to position [565, 0]
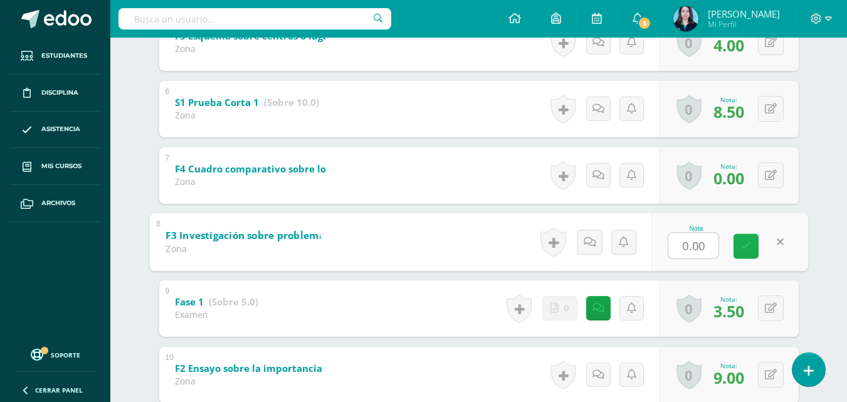
type input "8"
click at [743, 247] on icon at bounding box center [746, 246] width 11 height 11
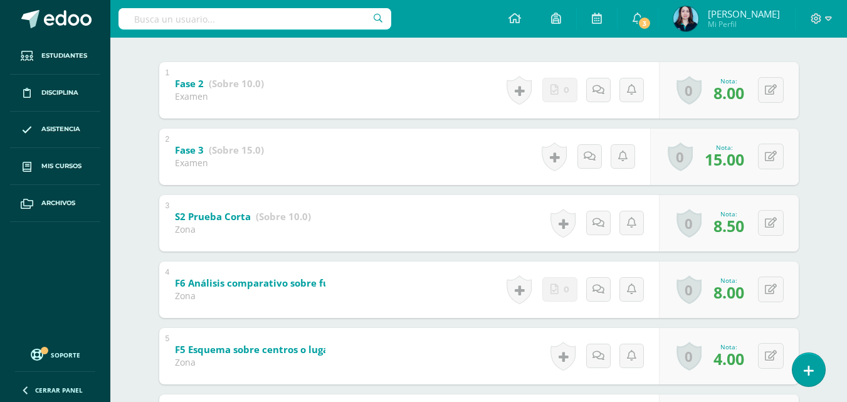
scroll to position [0, 0]
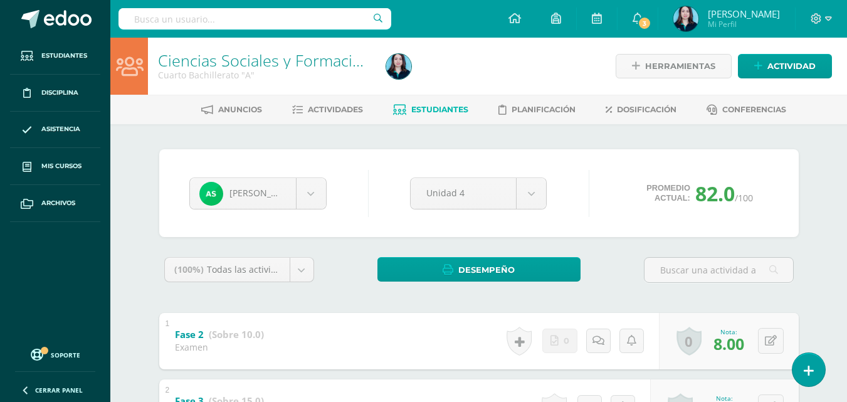
click at [437, 65] on div at bounding box center [497, 66] width 233 height 57
click at [300, 103] on link "Actividades" at bounding box center [327, 110] width 71 height 20
